Goal: Information Seeking & Learning: Find specific fact

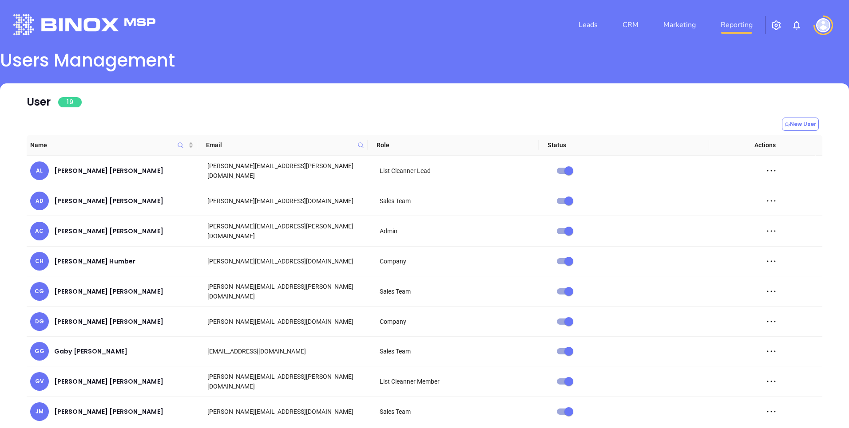
scroll to position [31, 0]
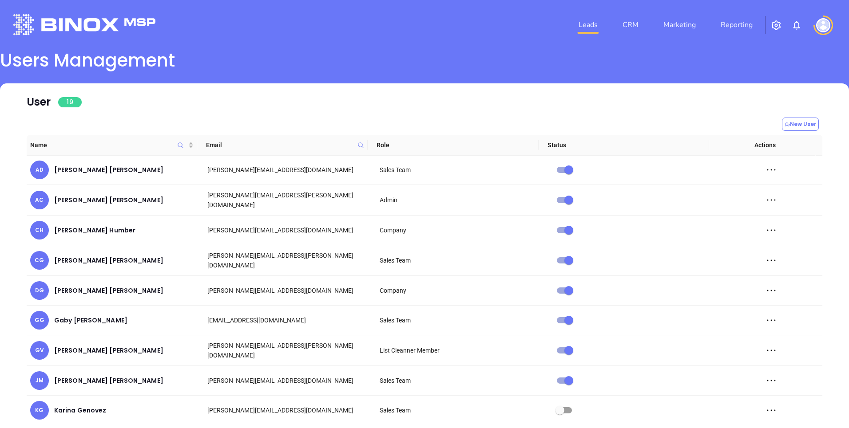
click at [590, 24] on link "Leads" at bounding box center [588, 25] width 26 height 18
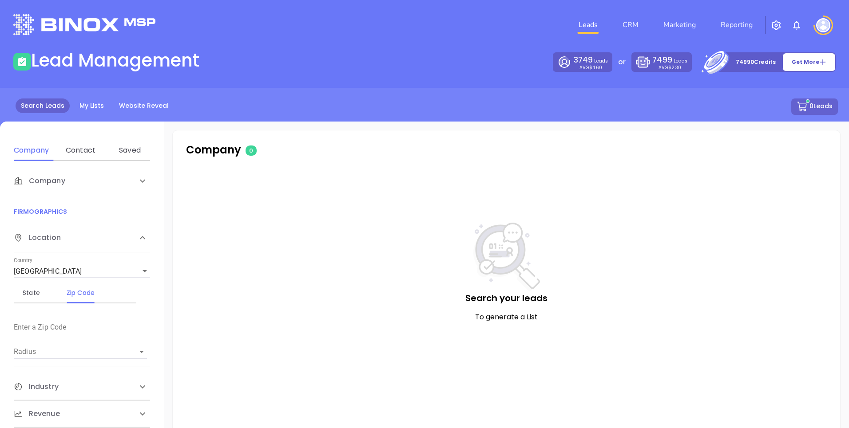
click at [82, 183] on div "Company" at bounding box center [73, 181] width 118 height 11
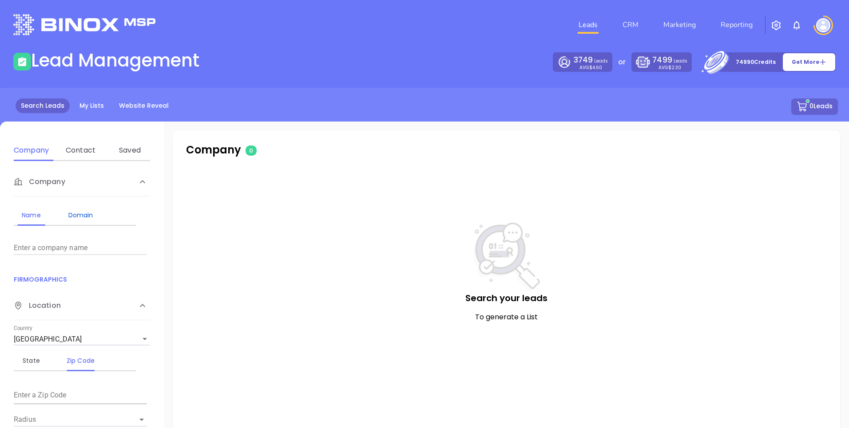
click at [75, 214] on div "Domain" at bounding box center [80, 215] width 35 height 11
click at [55, 248] on input "Enter a company name" at bounding box center [80, 248] width 133 height 14
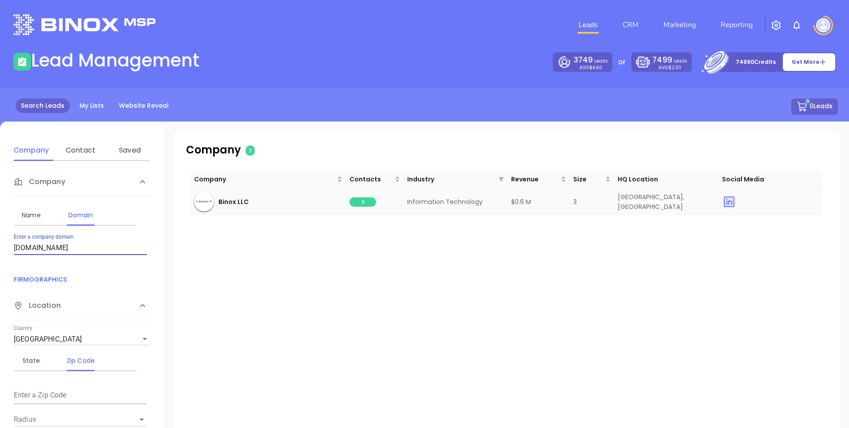
click at [362, 203] on span "3" at bounding box center [362, 202] width 27 height 9
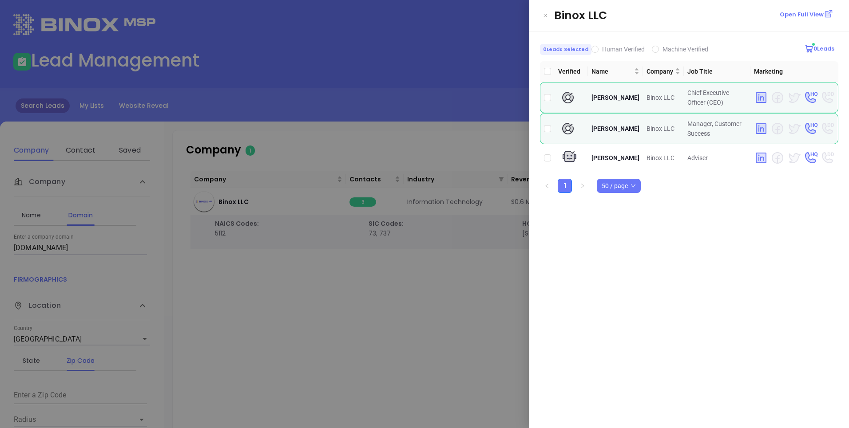
click at [396, 139] on div at bounding box center [424, 214] width 849 height 428
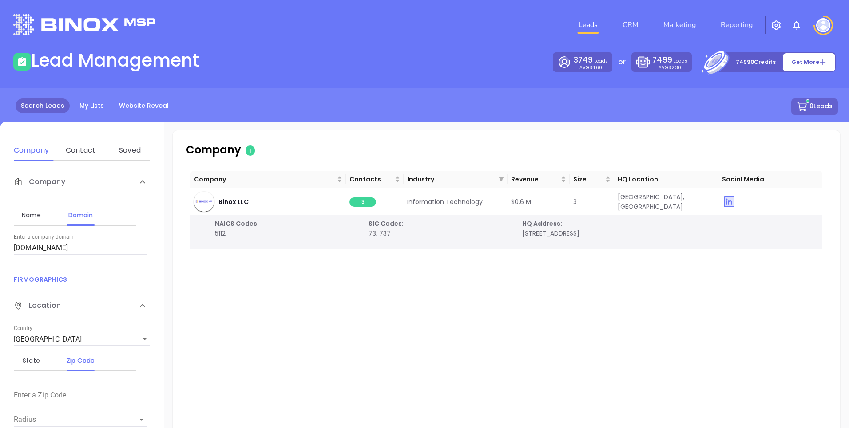
click at [49, 247] on input "[DOMAIN_NAME]" at bounding box center [80, 248] width 133 height 14
type input "[DOMAIN_NAME]"
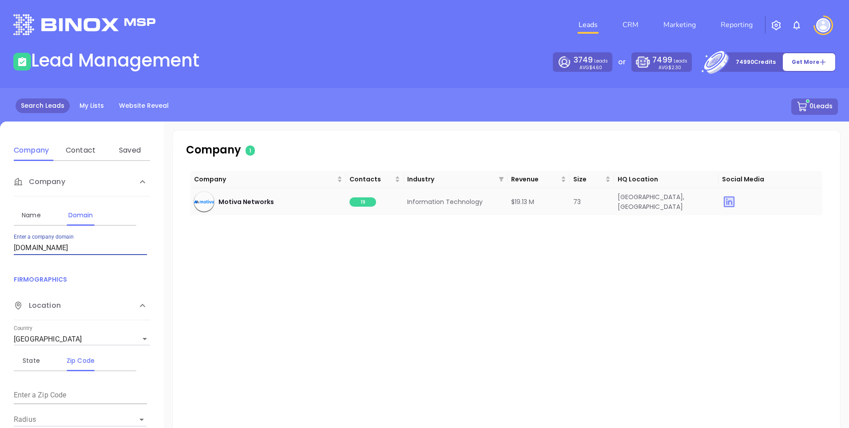
click at [361, 202] on span "19" at bounding box center [362, 202] width 27 height 9
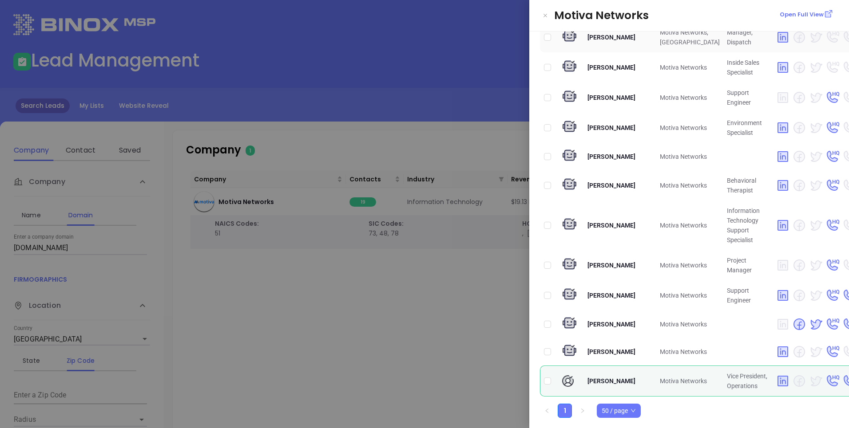
scroll to position [386, 0]
click at [630, 413] on span "50 / page" at bounding box center [619, 410] width 34 height 13
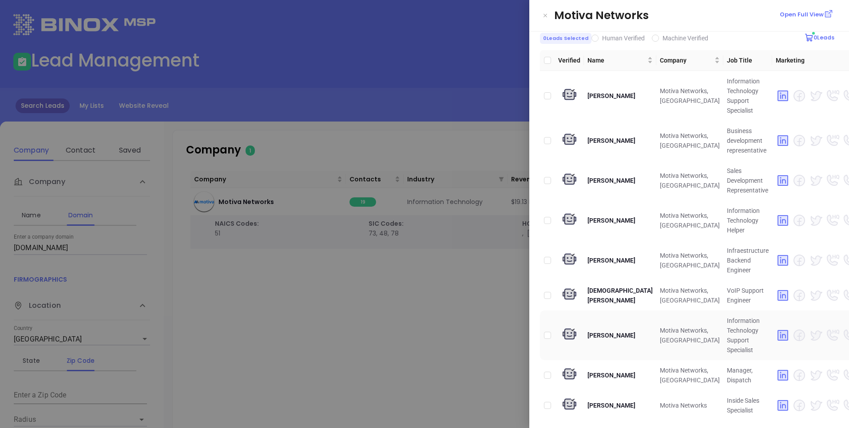
scroll to position [0, 0]
